Goal: Task Accomplishment & Management: Use online tool/utility

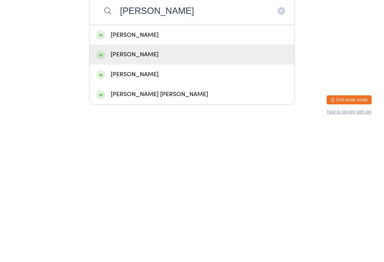
type input "[PERSON_NAME]"
click at [271, 184] on div "[PERSON_NAME]" at bounding box center [192, 189] width 192 height 10
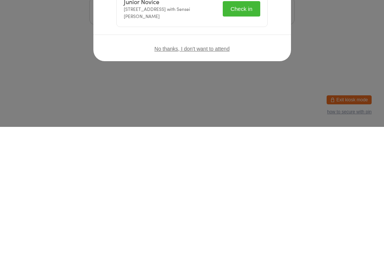
click at [325, 94] on div "Welcome, [PERSON_NAME]! Choose an event below to check in Junior Novice [STREET…" at bounding box center [192, 131] width 384 height 262
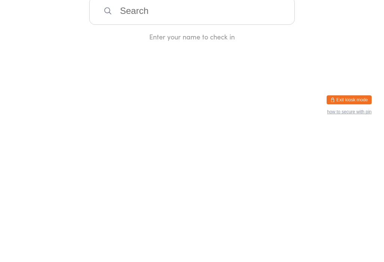
click at [270, 148] on input "search" at bounding box center [191, 146] width 205 height 28
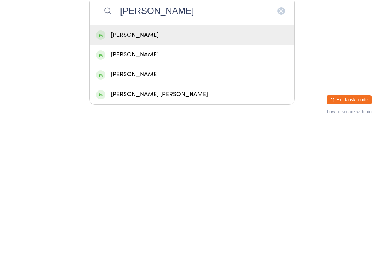
type input "[PERSON_NAME]"
click at [273, 184] on div "[PERSON_NAME]" at bounding box center [192, 189] width 192 height 10
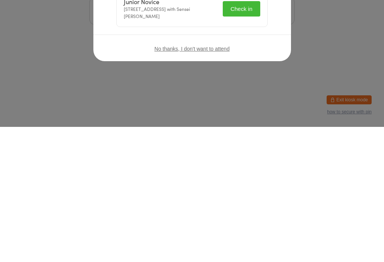
click at [247, 139] on button "Check in" at bounding box center [241, 143] width 37 height 15
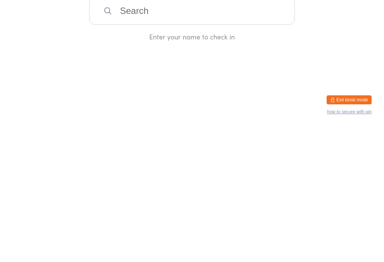
click at [209, 135] on input "search" at bounding box center [191, 146] width 205 height 28
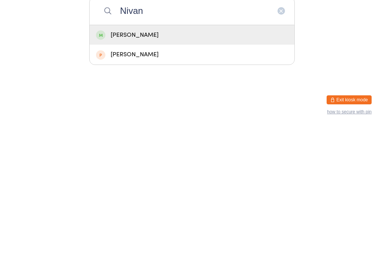
type input "Nivan"
click at [183, 165] on div "[PERSON_NAME]" at bounding box center [192, 170] width 192 height 10
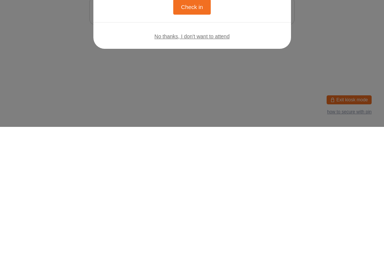
click at [193, 141] on button "Check in" at bounding box center [191, 141] width 37 height 15
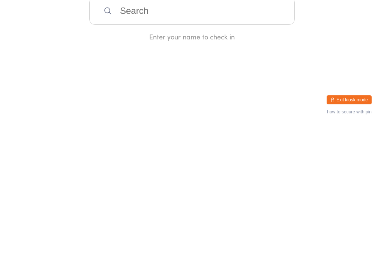
click at [359, 227] on html "You have now entered Kiosk Mode. Members will be able to check themselves in us…" at bounding box center [192, 131] width 384 height 262
click at [356, 230] on button "Exit kiosk mode" at bounding box center [349, 234] width 45 height 9
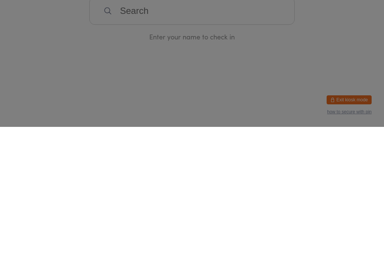
click at [276, 44] on div "PIN is required to exit kiosk mode Please speak to admin if you do not know the…" at bounding box center [192, 81] width 198 height 89
click at [268, 49] on div "PIN is required to exit kiosk mode Please speak to admin if you do not know the…" at bounding box center [192, 81] width 198 height 89
click at [279, 49] on div "PIN is required to exit kiosk mode Please speak to admin if you do not know the…" at bounding box center [192, 81] width 198 height 89
click at [274, 49] on div "PIN is required to exit kiosk mode Please speak to admin if you do not know the…" at bounding box center [192, 81] width 198 height 89
click at [274, 48] on div "PIN is required to exit kiosk mode Please speak to admin if you do not know the…" at bounding box center [192, 81] width 198 height 89
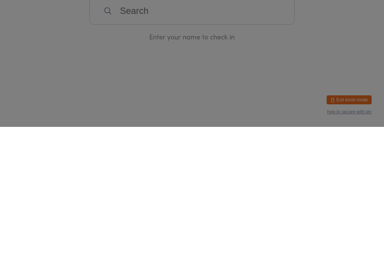
click at [270, 53] on icon "button" at bounding box center [271, 57] width 8 height 8
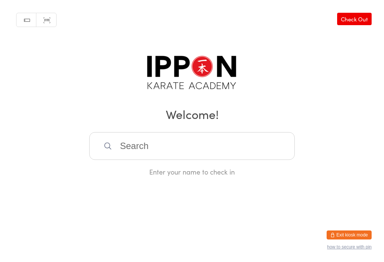
click at [258, 138] on input "search" at bounding box center [191, 146] width 205 height 28
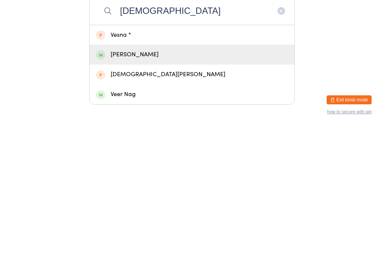
type input "[DEMOGRAPHIC_DATA]"
click at [163, 184] on div "[PERSON_NAME]" at bounding box center [192, 189] width 192 height 10
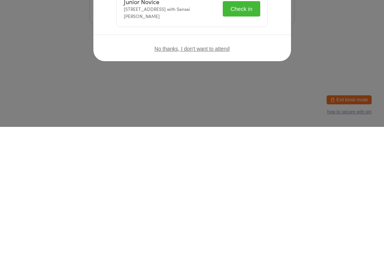
click at [243, 144] on button "Check in" at bounding box center [241, 143] width 37 height 15
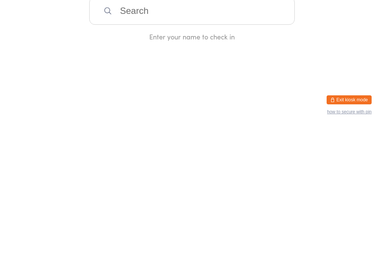
click at [269, 144] on input "search" at bounding box center [191, 146] width 205 height 28
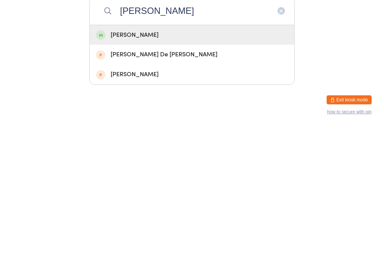
type input "[PERSON_NAME]"
click at [140, 165] on div "[PERSON_NAME]" at bounding box center [192, 170] width 192 height 10
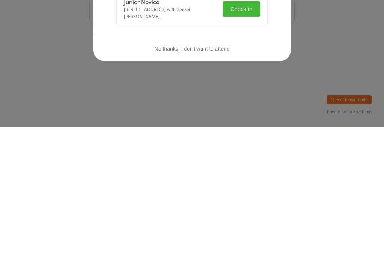
click at [248, 142] on button "Check in" at bounding box center [241, 143] width 37 height 15
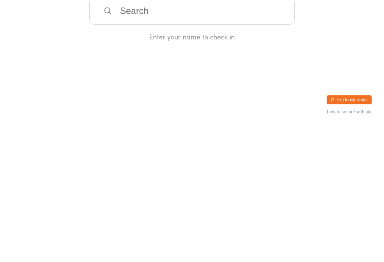
click at [211, 139] on input "search" at bounding box center [191, 146] width 205 height 28
type input "Zian"
click at [124, 160] on div "[PERSON_NAME]" at bounding box center [192, 170] width 205 height 20
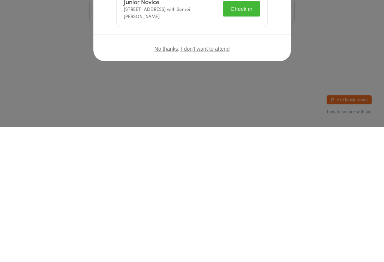
click at [230, 138] on button "Check in" at bounding box center [241, 143] width 37 height 15
click at [220, 144] on div "Junior Novice [STREET_ADDRESS] with Sensei [PERSON_NAME] Check in" at bounding box center [192, 144] width 151 height 36
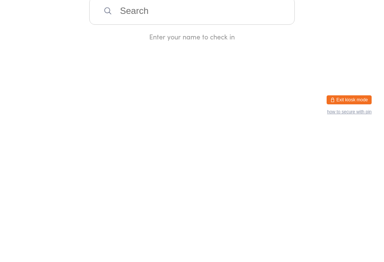
click at [177, 144] on input "search" at bounding box center [191, 146] width 205 height 28
type input "Divit"
click at [196, 165] on div "[PERSON_NAME]" at bounding box center [192, 170] width 192 height 10
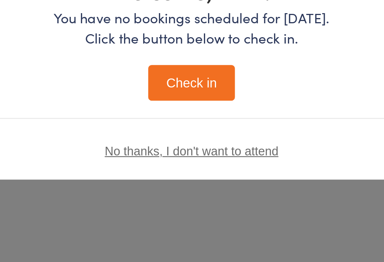
click at [173, 134] on button "Check in" at bounding box center [191, 141] width 37 height 15
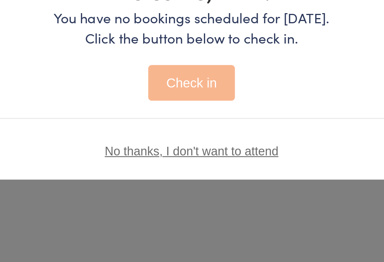
click at [173, 134] on button "Check in" at bounding box center [191, 141] width 37 height 15
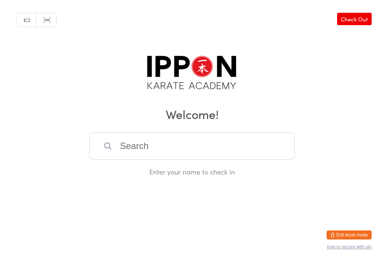
click at [255, 150] on input "search" at bounding box center [191, 146] width 205 height 28
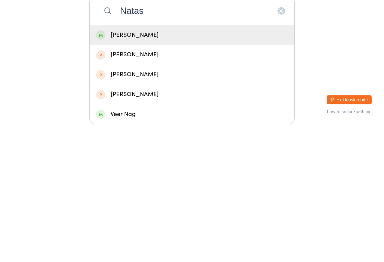
type input "Natas"
click at [244, 165] on div "[PERSON_NAME]" at bounding box center [192, 170] width 192 height 10
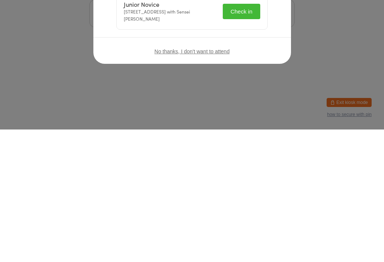
click at [249, 144] on button "Check in" at bounding box center [241, 143] width 37 height 15
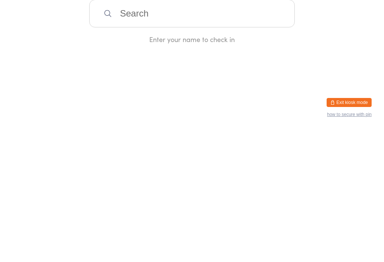
click at [186, 139] on input "search" at bounding box center [191, 146] width 205 height 28
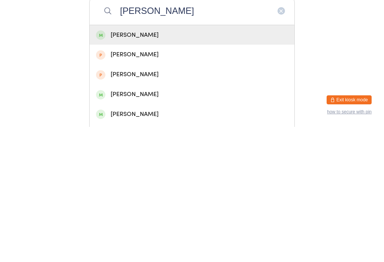
type input "[PERSON_NAME]"
click at [172, 165] on div "[PERSON_NAME]" at bounding box center [192, 170] width 192 height 10
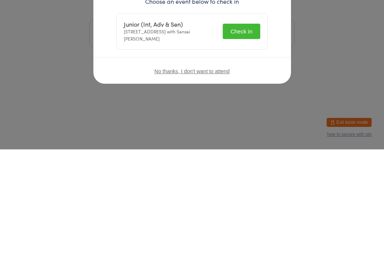
click at [241, 143] on div "Welcome, [PERSON_NAME]! Choose an event below to check in Junior (Int, Adv & Se…" at bounding box center [192, 131] width 384 height 262
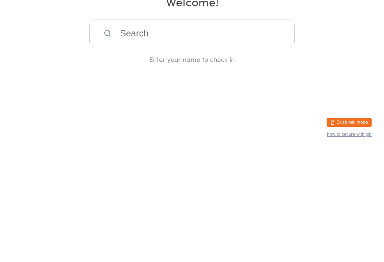
click at [181, 149] on input "search" at bounding box center [191, 146] width 205 height 28
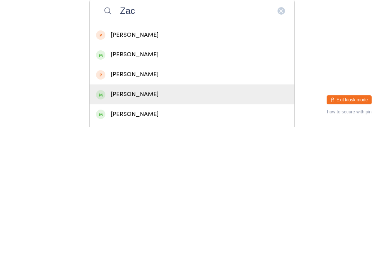
type input "Zac"
click at [139, 224] on div "[PERSON_NAME]" at bounding box center [192, 229] width 192 height 10
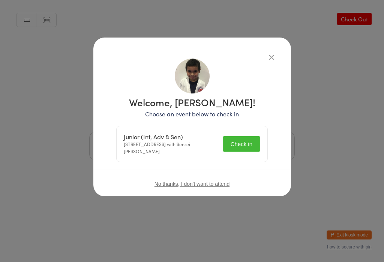
click at [243, 143] on button "Check in" at bounding box center [241, 143] width 37 height 15
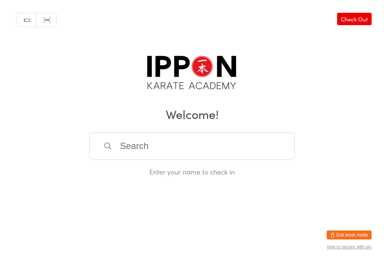
click at [181, 135] on input "search" at bounding box center [191, 146] width 205 height 28
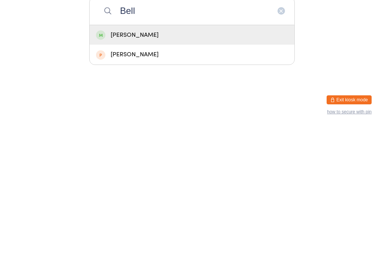
type input "Bell"
click at [144, 165] on div "[PERSON_NAME]" at bounding box center [192, 170] width 192 height 10
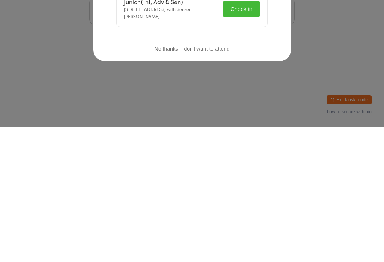
click at [240, 141] on button "Check in" at bounding box center [241, 143] width 37 height 15
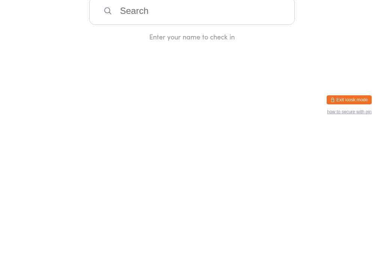
click at [268, 52] on div "Manual search Scanner input Check Out Welcome! Enter your name to check in" at bounding box center [192, 88] width 384 height 176
click at [105, 134] on input "search" at bounding box center [191, 146] width 205 height 28
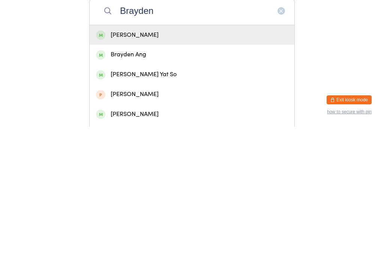
type input "Brayden"
click at [113, 165] on div "[PERSON_NAME]" at bounding box center [192, 170] width 192 height 10
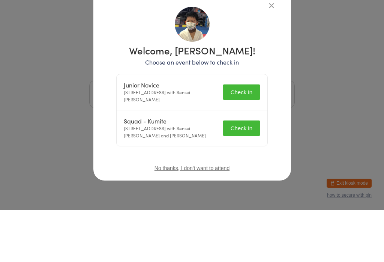
click at [229, 162] on div "Squad - Kumite [STREET_ADDRESS] with Sensei [PERSON_NAME] and [PERSON_NAME] Che…" at bounding box center [192, 180] width 151 height 36
click at [243, 147] on div "Welcome, [PERSON_NAME]! Choose an event below to check in Junior Novice [STREET…" at bounding box center [192, 145] width 168 height 175
click at [241, 151] on div "Welcome, [PERSON_NAME]! Choose an event below to check in Junior Novice [STREET…" at bounding box center [192, 145] width 168 height 175
click at [235, 162] on div "Squad - Kumite [STREET_ADDRESS] with Sensei [PERSON_NAME] and [PERSON_NAME] Che…" at bounding box center [192, 180] width 151 height 36
click at [229, 172] on button "Check in" at bounding box center [241, 179] width 37 height 15
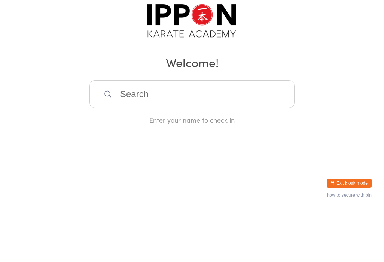
click at [247, 147] on input "search" at bounding box center [191, 146] width 205 height 28
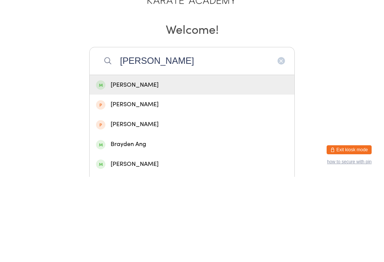
type input "[PERSON_NAME]"
click at [210, 165] on div "[PERSON_NAME]" at bounding box center [192, 170] width 192 height 10
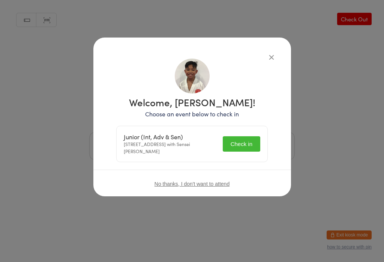
click at [243, 141] on button "Check in" at bounding box center [241, 143] width 37 height 15
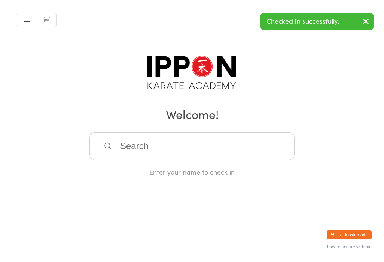
click at [250, 146] on input "search" at bounding box center [191, 146] width 205 height 28
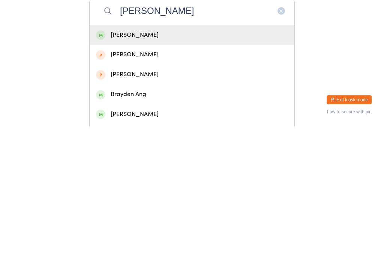
type input "[PERSON_NAME]"
click at [254, 165] on div "[PERSON_NAME]" at bounding box center [192, 170] width 192 height 10
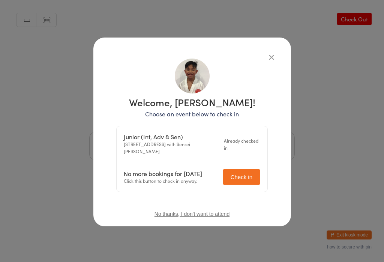
click at [270, 53] on icon "button" at bounding box center [271, 57] width 8 height 8
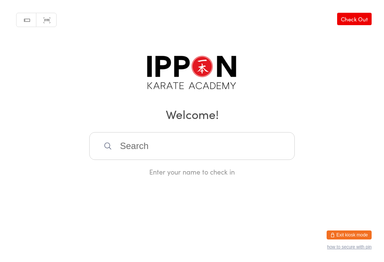
click at [254, 143] on input "search" at bounding box center [191, 146] width 205 height 28
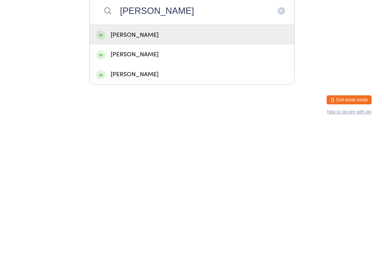
type input "[PERSON_NAME]"
click at [270, 165] on div "[PERSON_NAME]" at bounding box center [192, 170] width 192 height 10
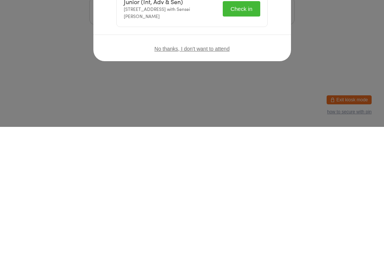
click at [245, 136] on button "Check in" at bounding box center [241, 143] width 37 height 15
click at [272, 52] on button "button" at bounding box center [271, 56] width 9 height 9
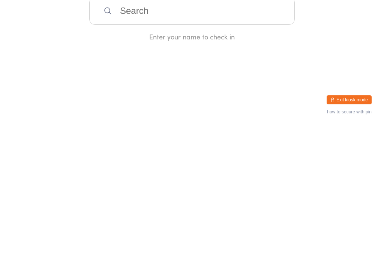
click at [184, 151] on input "search" at bounding box center [191, 146] width 205 height 28
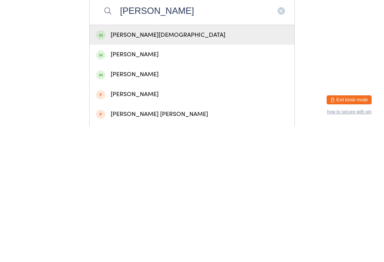
type input "[PERSON_NAME]"
click at [116, 165] on div "[PERSON_NAME][DEMOGRAPHIC_DATA]" at bounding box center [192, 170] width 192 height 10
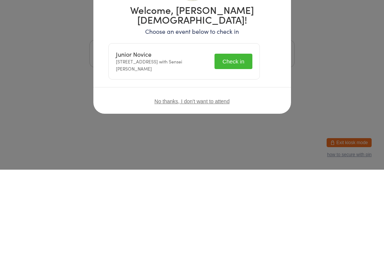
click at [239, 146] on div "Welcome, [PERSON_NAME][DEMOGRAPHIC_DATA]! Choose an event below to check in Jun…" at bounding box center [192, 131] width 384 height 262
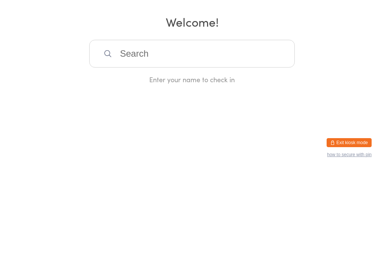
click at [126, 132] on input "search" at bounding box center [191, 146] width 205 height 28
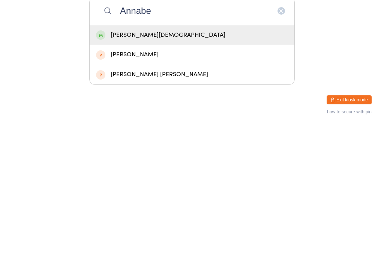
type input "Annabe"
click at [147, 165] on div "[PERSON_NAME][DEMOGRAPHIC_DATA]" at bounding box center [192, 170] width 192 height 10
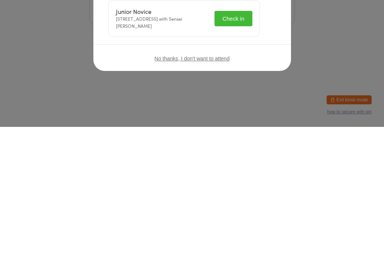
click at [246, 136] on div "Junior Novice [STREET_ADDRESS] with Sensei [PERSON_NAME] Check in" at bounding box center [184, 154] width 151 height 36
click at [238, 146] on button "Check in" at bounding box center [232, 153] width 37 height 15
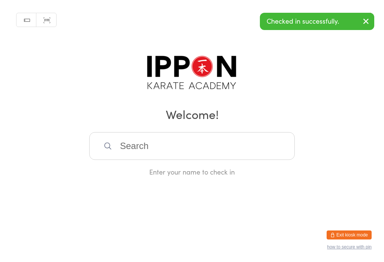
click at [259, 205] on html "You have now entered Kiosk Mode. Members will be able to check themselves in us…" at bounding box center [192, 131] width 384 height 262
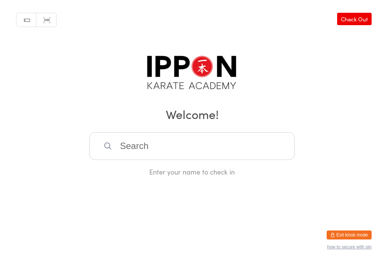
click at [231, 147] on input "search" at bounding box center [191, 146] width 205 height 28
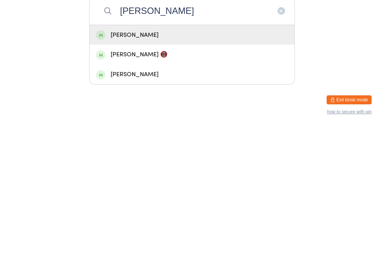
type input "[PERSON_NAME]"
click at [169, 165] on div "[PERSON_NAME]" at bounding box center [192, 170] width 192 height 10
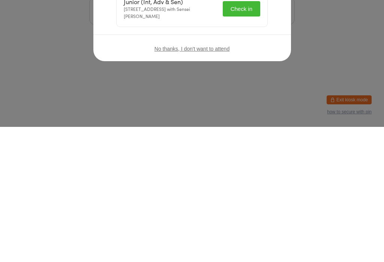
click at [238, 140] on button "Check in" at bounding box center [241, 143] width 37 height 15
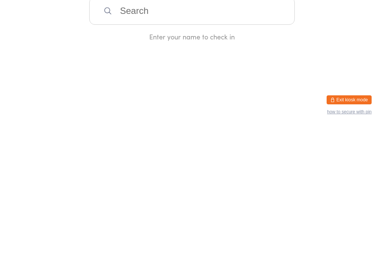
click at [243, 158] on input "search" at bounding box center [191, 146] width 205 height 28
type input "Yarsaan"
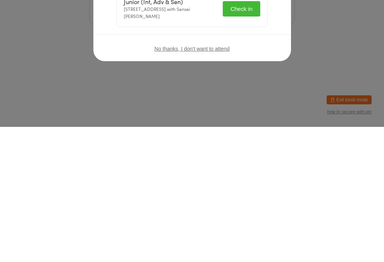
click at [249, 138] on button "Check in" at bounding box center [241, 143] width 37 height 15
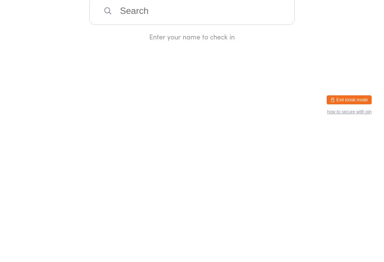
click at [168, 143] on input "search" at bounding box center [191, 146] width 205 height 28
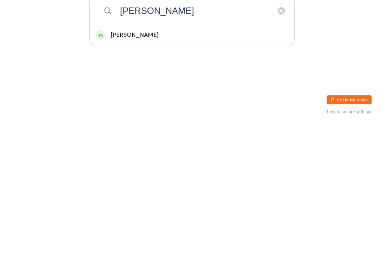
type input "[PERSON_NAME]"
click at [148, 165] on div "[PERSON_NAME]" at bounding box center [192, 170] width 192 height 10
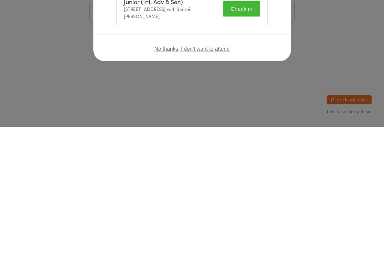
click at [241, 143] on button "Check in" at bounding box center [241, 143] width 37 height 15
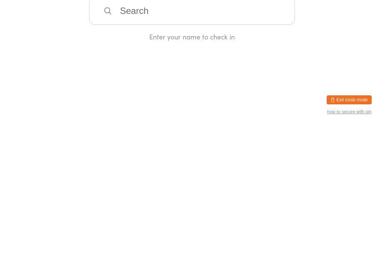
click at [257, 157] on input "search" at bounding box center [191, 146] width 205 height 28
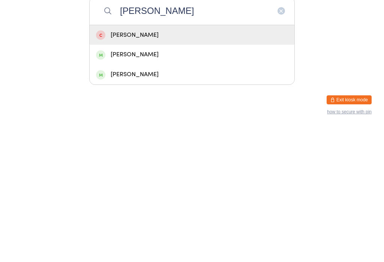
type input "[PERSON_NAME]"
click at [194, 184] on div "[PERSON_NAME]" at bounding box center [192, 189] width 192 height 10
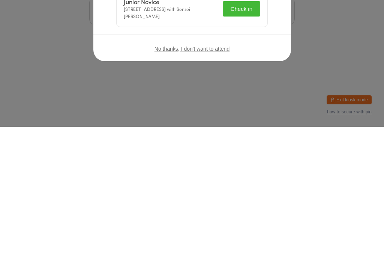
click at [266, 169] on div "No thanks, I don't want to attend" at bounding box center [192, 183] width 198 height 28
click at [269, 169] on div "No thanks, I don't want to attend" at bounding box center [192, 183] width 198 height 28
click at [271, 169] on div "No thanks, I don't want to attend" at bounding box center [192, 183] width 198 height 28
click at [269, 169] on div "No thanks, I don't want to attend" at bounding box center [192, 183] width 198 height 28
click at [265, 169] on div "No thanks, I don't want to attend" at bounding box center [192, 183] width 198 height 28
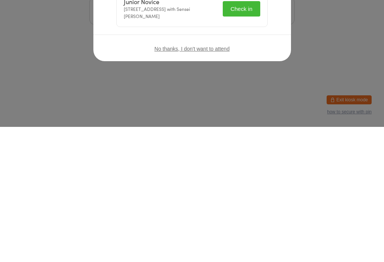
click at [246, 146] on button "Check in" at bounding box center [241, 143] width 37 height 15
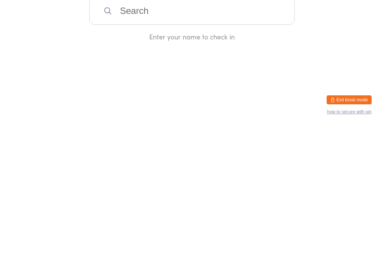
click at [241, 144] on input "search" at bounding box center [191, 146] width 205 height 28
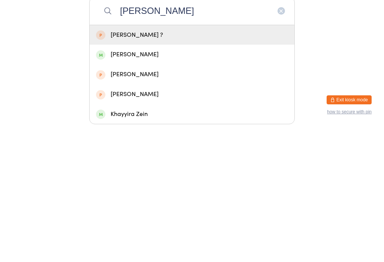
type input "[PERSON_NAME]"
click at [241, 184] on div "[PERSON_NAME]" at bounding box center [192, 189] width 192 height 10
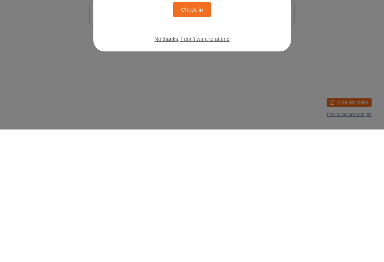
click at [185, 139] on button "Check in" at bounding box center [191, 141] width 37 height 15
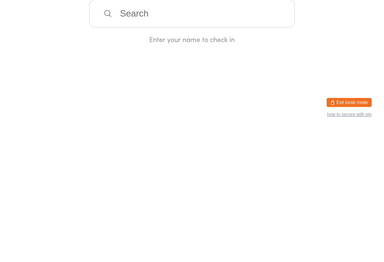
click at [119, 141] on input "search" at bounding box center [191, 146] width 205 height 28
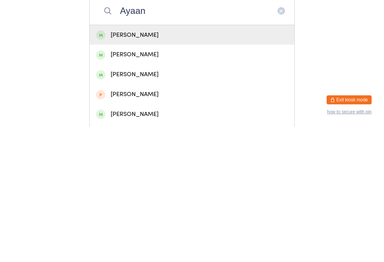
type input "Ayaan"
click at [135, 165] on div "[PERSON_NAME]" at bounding box center [192, 170] width 192 height 10
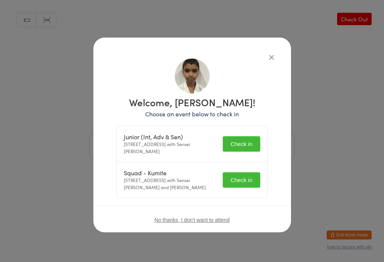
click at [225, 145] on button "Check in" at bounding box center [241, 143] width 37 height 15
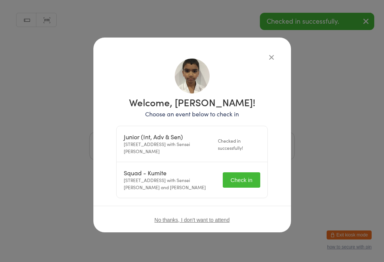
click at [235, 183] on button "Check in" at bounding box center [241, 179] width 37 height 15
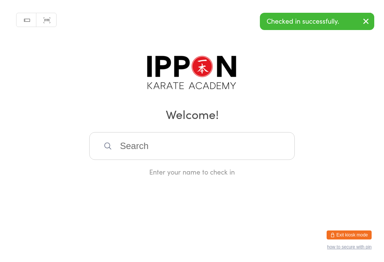
click at [240, 147] on input "search" at bounding box center [191, 146] width 205 height 28
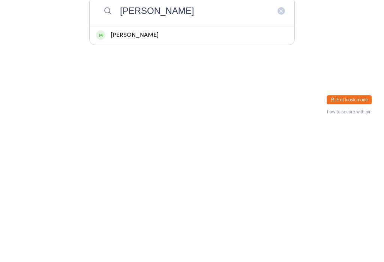
type input "[PERSON_NAME]"
click at [194, 165] on div "[PERSON_NAME]" at bounding box center [192, 170] width 192 height 10
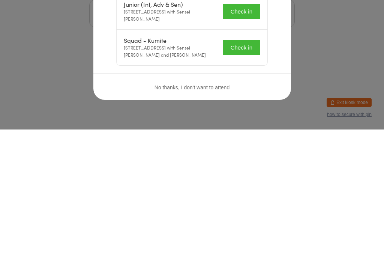
click at [273, 58] on div "Welcome, [PERSON_NAME]! Choose an event below to check in Junior (Int, Adv & Se…" at bounding box center [192, 127] width 168 height 139
click at [263, 162] on div "Squad - Kumite [STREET_ADDRESS] with Sensei [PERSON_NAME] and [PERSON_NAME] Che…" at bounding box center [192, 180] width 151 height 36
click at [273, 58] on div "Welcome, [PERSON_NAME]! Choose an event below to check in Junior (Int, Adv & Se…" at bounding box center [192, 127] width 168 height 139
click at [268, 53] on icon "button" at bounding box center [271, 57] width 8 height 8
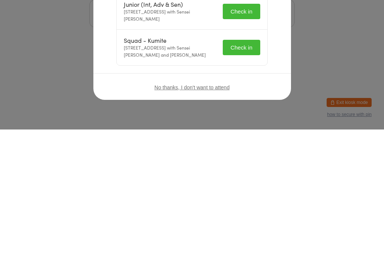
click at [272, 54] on div "Manual search Scanner input Check Out Welcome! Enter your name to check in" at bounding box center [192, 88] width 384 height 176
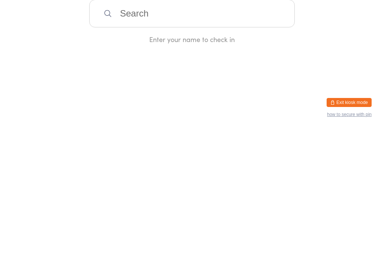
click at [231, 160] on input "search" at bounding box center [191, 146] width 205 height 28
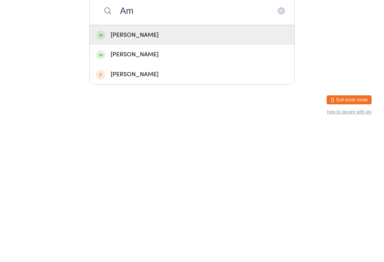
type input "Am"
click at [219, 165] on div "[PERSON_NAME]" at bounding box center [192, 170] width 192 height 10
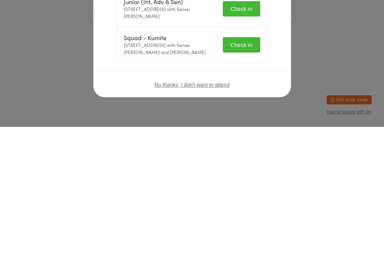
click at [270, 58] on div "Welcome, [PERSON_NAME]! Choose an event below to check in Junior (Int, Adv & Se…" at bounding box center [192, 127] width 168 height 139
click at [271, 61] on div "Welcome, [PERSON_NAME]! Choose an event below to check in Junior (Int, Adv & Se…" at bounding box center [192, 127] width 168 height 139
click at [265, 162] on div "Squad - Kumite [STREET_ADDRESS] with Sensei [PERSON_NAME] and [PERSON_NAME] Che…" at bounding box center [192, 180] width 151 height 36
click at [264, 162] on div "Squad - Kumite [STREET_ADDRESS] with Sensei [PERSON_NAME] and [PERSON_NAME] Che…" at bounding box center [192, 180] width 151 height 36
click at [267, 162] on div "Squad - Kumite [STREET_ADDRESS] with Sensei [PERSON_NAME] and [PERSON_NAME] Che…" at bounding box center [192, 180] width 151 height 36
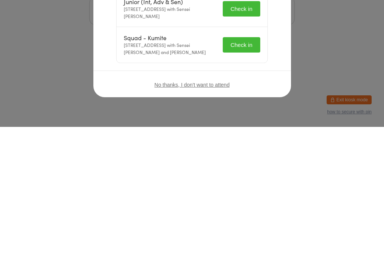
click at [267, 55] on icon "button" at bounding box center [271, 57] width 8 height 8
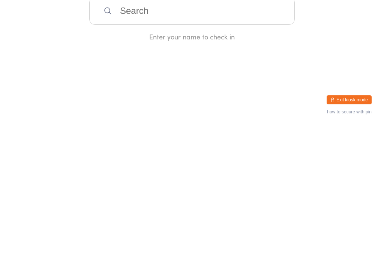
click at [264, 61] on div "Manual search Scanner input Check Out Welcome! Enter your name to check in" at bounding box center [192, 88] width 384 height 176
click at [259, 135] on input "search" at bounding box center [191, 146] width 205 height 28
type input "Amaa"
click at [207, 160] on div "[PERSON_NAME]" at bounding box center [192, 170] width 205 height 20
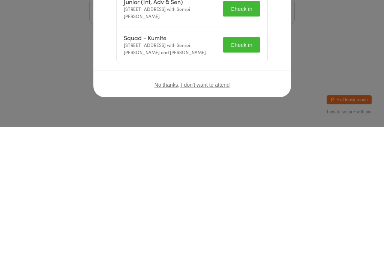
click at [266, 162] on div "Squad - Kumite [STREET_ADDRESS] with Sensei [PERSON_NAME] and [PERSON_NAME] Che…" at bounding box center [192, 180] width 151 height 36
click at [270, 60] on div "Welcome, [PERSON_NAME]! Choose an event below to check in Junior (Int, Adv & Se…" at bounding box center [192, 127] width 168 height 139
click at [271, 60] on div "Welcome, [PERSON_NAME]! Choose an event below to check in Junior (Int, Adv & Se…" at bounding box center [192, 127] width 168 height 139
click at [270, 58] on div "Welcome, [PERSON_NAME]! Choose an event below to check in Junior (Int, Adv & Se…" at bounding box center [192, 127] width 168 height 139
click at [256, 181] on button "Check in" at bounding box center [241, 179] width 37 height 15
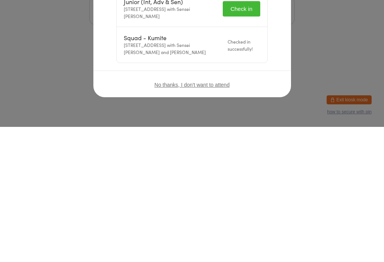
click at [254, 142] on button "Check in" at bounding box center [241, 143] width 37 height 15
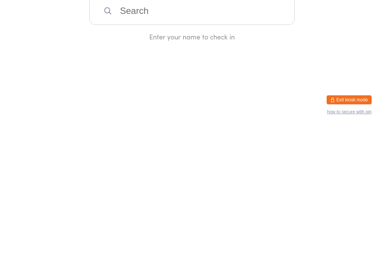
click at [151, 148] on input "search" at bounding box center [191, 146] width 205 height 28
click at [199, 167] on div "Enter your name to check in" at bounding box center [191, 171] width 205 height 9
click at [203, 153] on input "Jivin" at bounding box center [191, 146] width 205 height 28
type input "J"
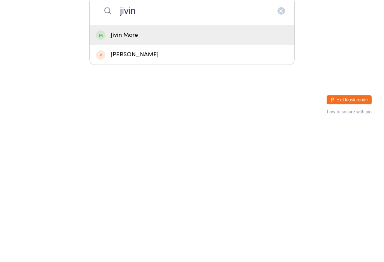
type input "jivin"
click at [220, 165] on div "Jivin More" at bounding box center [192, 170] width 192 height 10
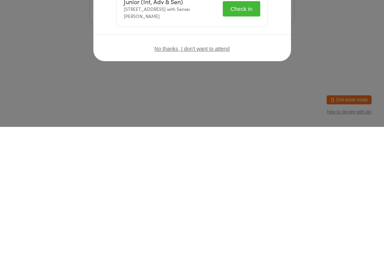
click at [242, 144] on button "Check in" at bounding box center [241, 143] width 37 height 15
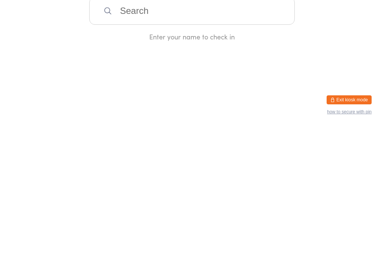
click at [195, 156] on input "search" at bounding box center [191, 146] width 205 height 28
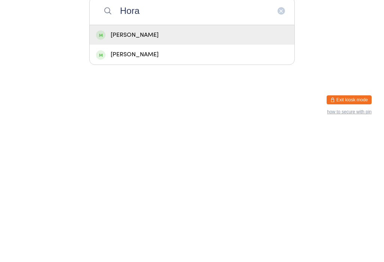
type input "Hora"
click at [177, 165] on div "[PERSON_NAME]" at bounding box center [192, 170] width 192 height 10
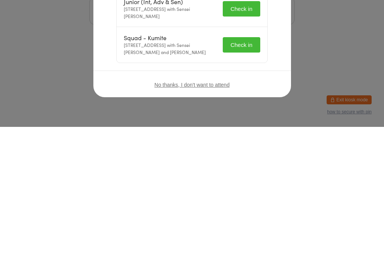
click at [249, 140] on button "Check in" at bounding box center [241, 143] width 37 height 15
click at [236, 182] on button "Check in" at bounding box center [241, 179] width 37 height 15
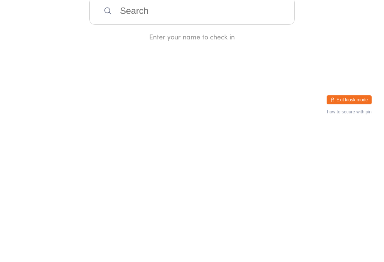
click at [225, 147] on input "search" at bounding box center [191, 146] width 205 height 28
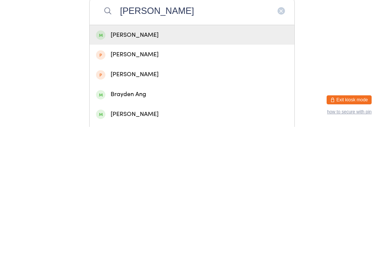
type input "[PERSON_NAME]"
click at [153, 165] on div "[PERSON_NAME]" at bounding box center [192, 170] width 192 height 10
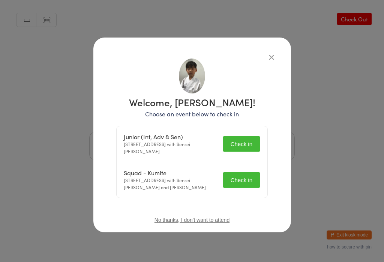
click at [251, 138] on button "Check in" at bounding box center [241, 143] width 37 height 15
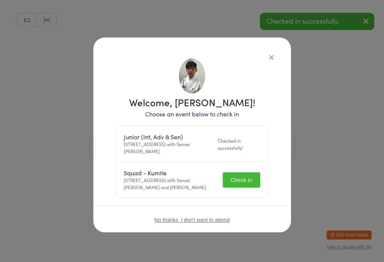
click at [247, 178] on button "Check in" at bounding box center [241, 179] width 37 height 15
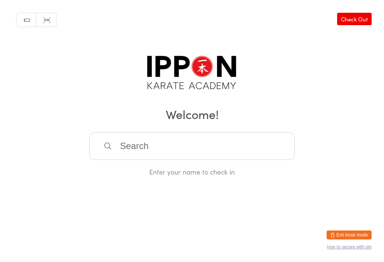
click at [228, 149] on input "search" at bounding box center [191, 146] width 205 height 28
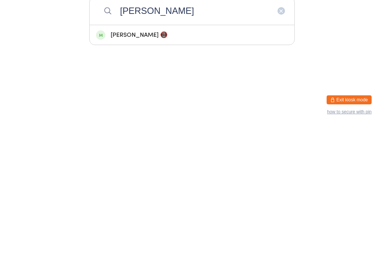
type input "[PERSON_NAME]"
click at [176, 165] on div "[PERSON_NAME] 📵" at bounding box center [192, 170] width 192 height 10
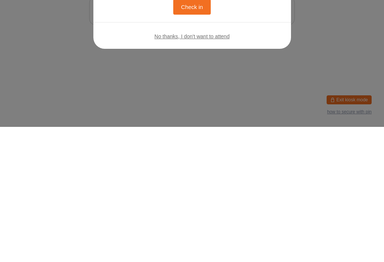
click at [173, 134] on button "Check in" at bounding box center [191, 141] width 37 height 15
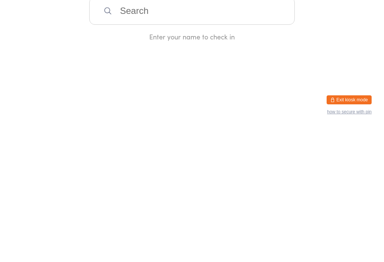
click at [123, 137] on input "search" at bounding box center [191, 146] width 205 height 28
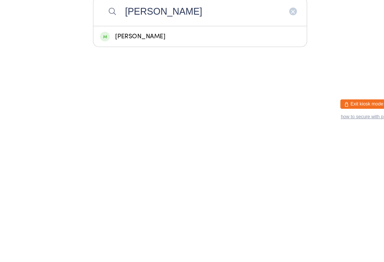
type input "[PERSON_NAME]"
click at [156, 165] on div "[PERSON_NAME]" at bounding box center [192, 170] width 192 height 10
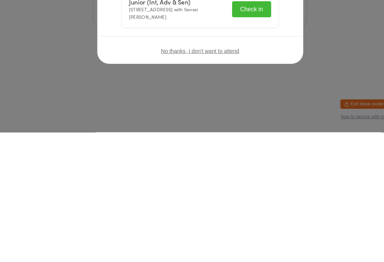
click at [234, 136] on button "Check in" at bounding box center [241, 143] width 37 height 15
